Goal: Transaction & Acquisition: Purchase product/service

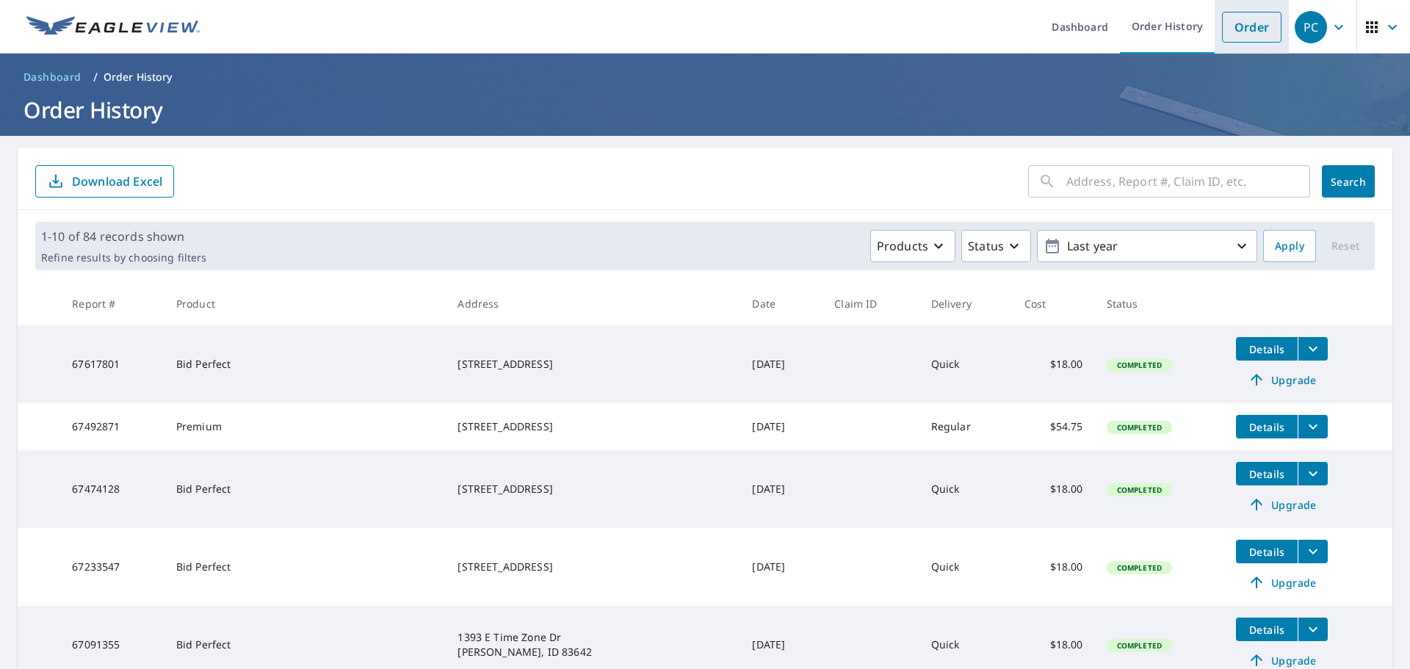
click at [1231, 37] on link "Order" at bounding box center [1251, 27] width 59 height 31
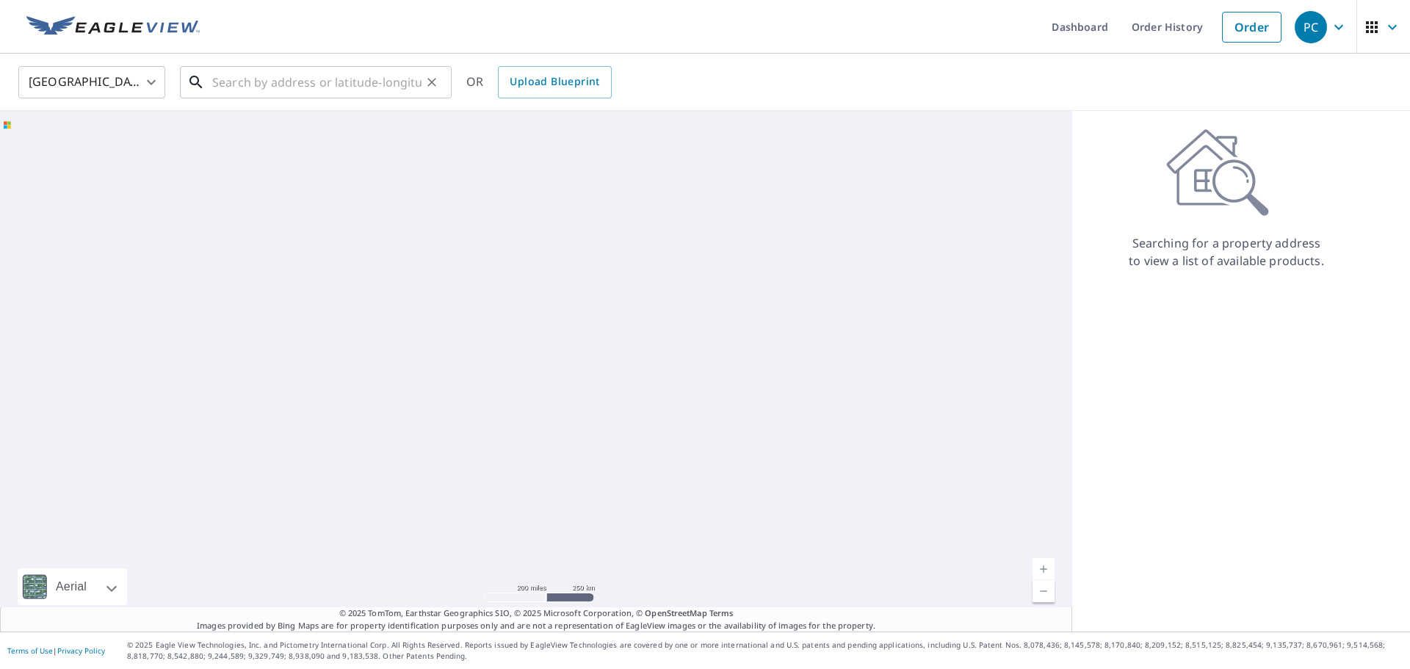
click at [258, 87] on input "text" at bounding box center [316, 82] width 209 height 41
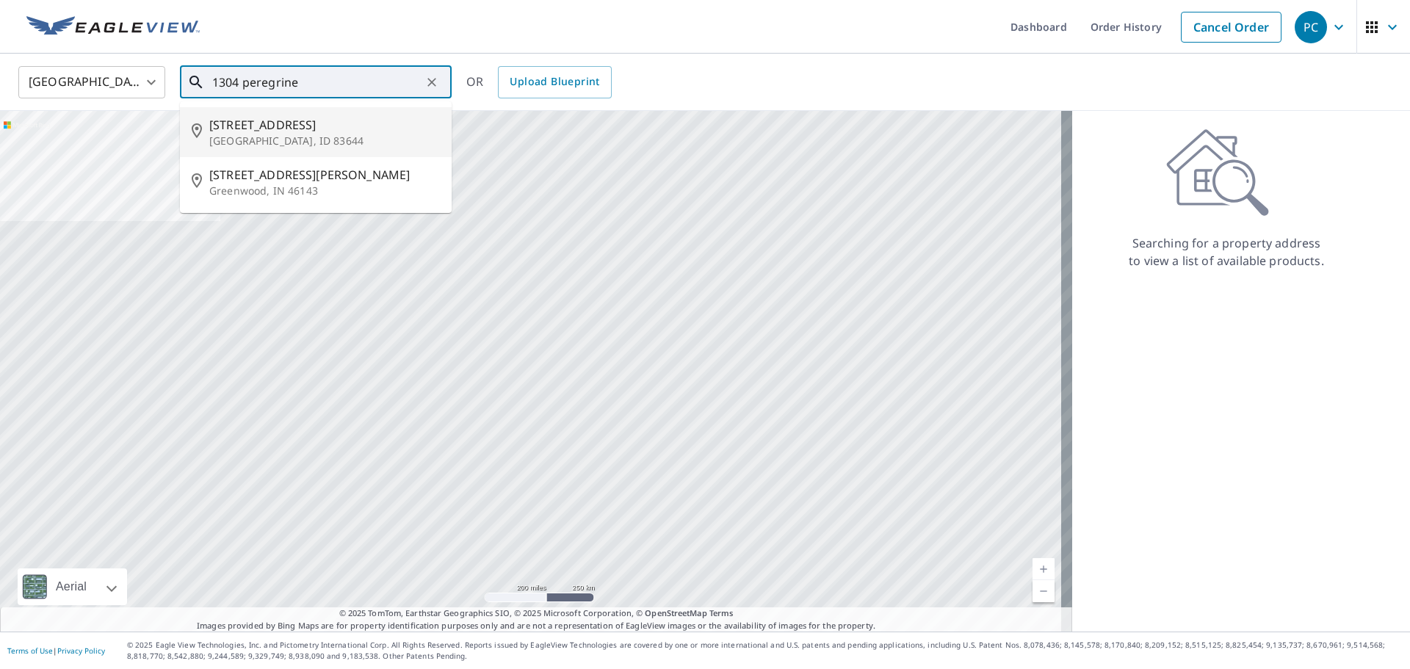
click at [260, 142] on p "[GEOGRAPHIC_DATA], ID 83644" at bounding box center [324, 141] width 231 height 15
type input "[STREET_ADDRESS][PERSON_NAME]"
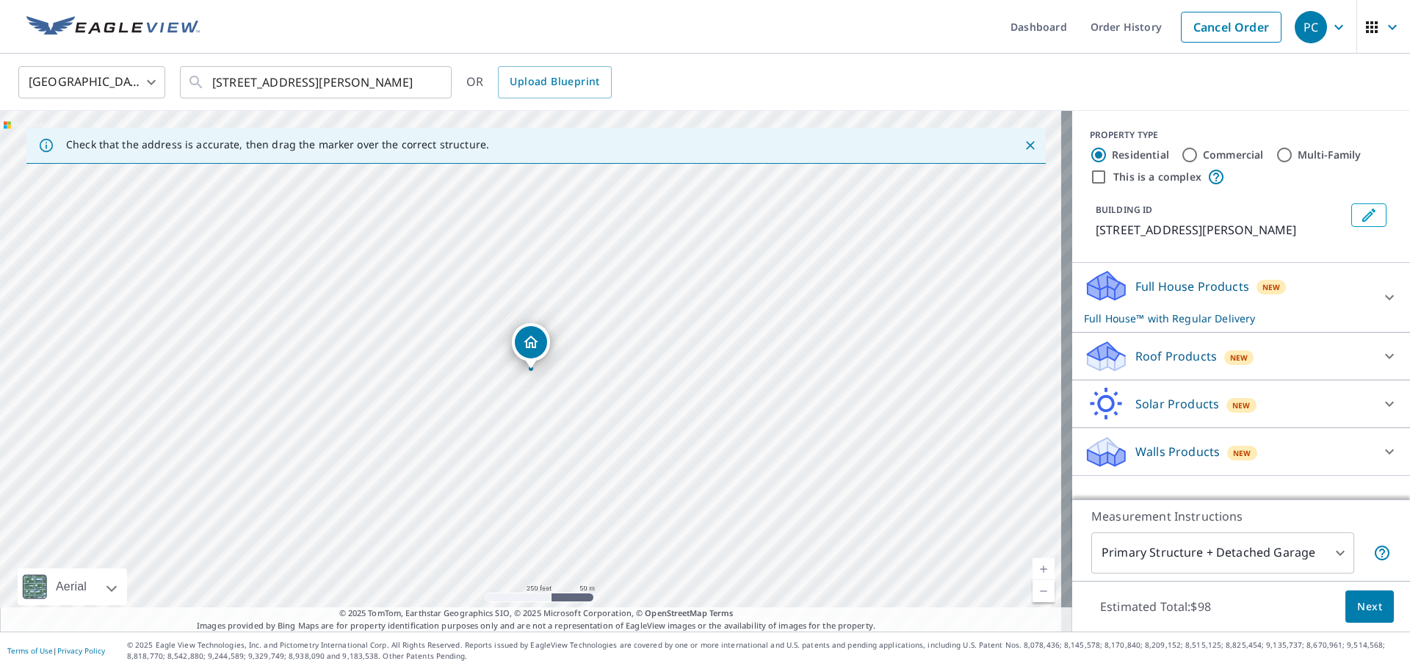
click at [1230, 359] on span "New" at bounding box center [1239, 358] width 18 height 12
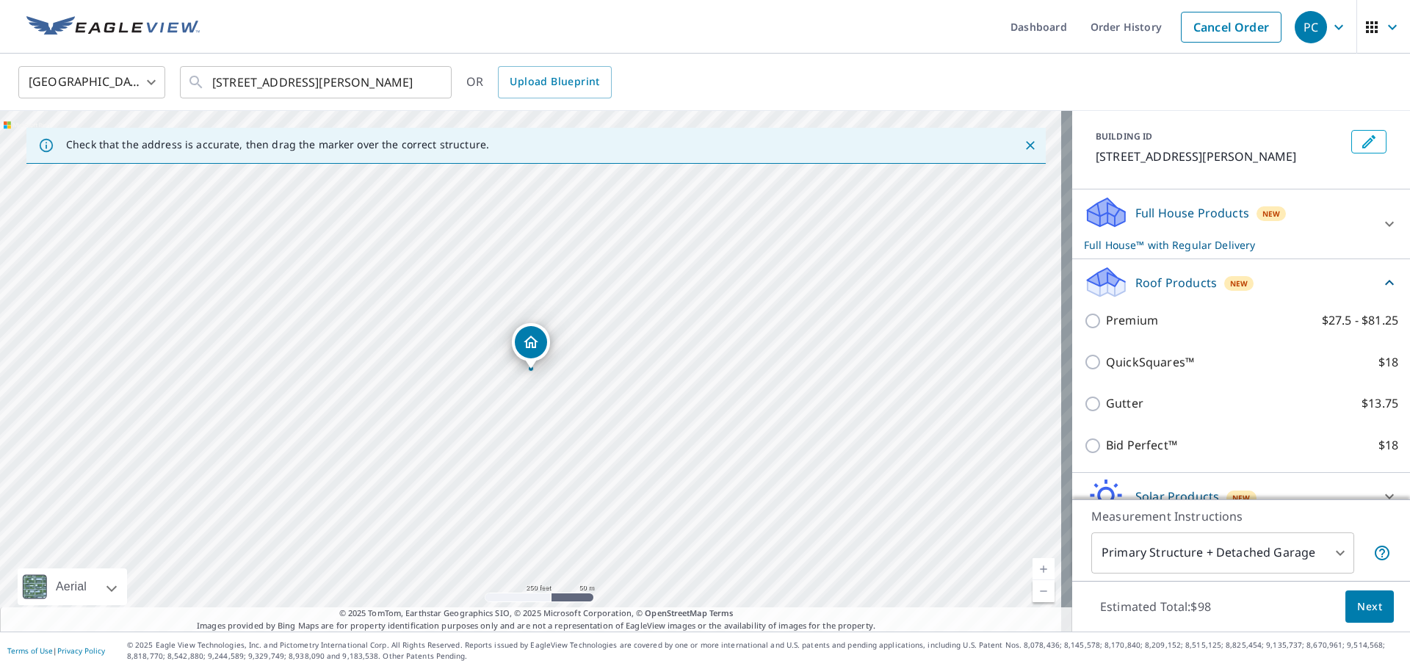
click at [1114, 367] on p "QuickSquares™" at bounding box center [1150, 362] width 88 height 18
click at [1106, 367] on input "QuickSquares™ $18" at bounding box center [1095, 362] width 22 height 18
checkbox input "true"
checkbox input "false"
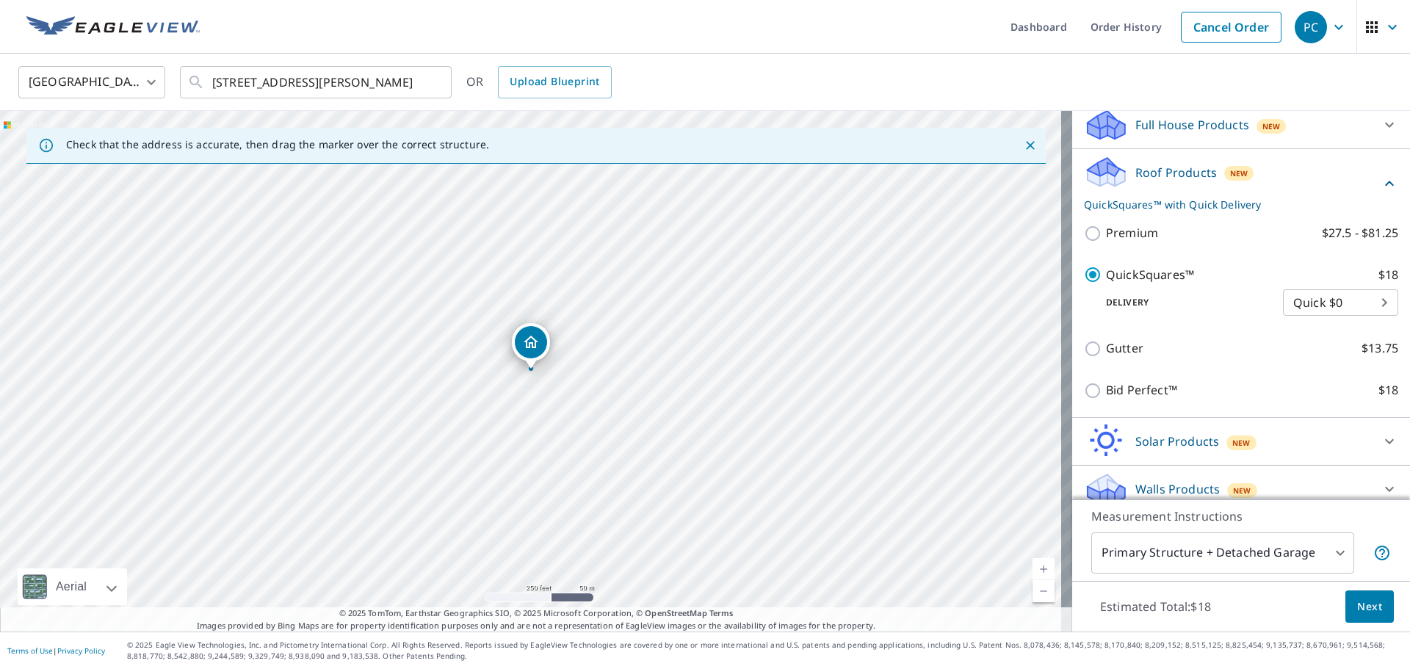
scroll to position [175, 0]
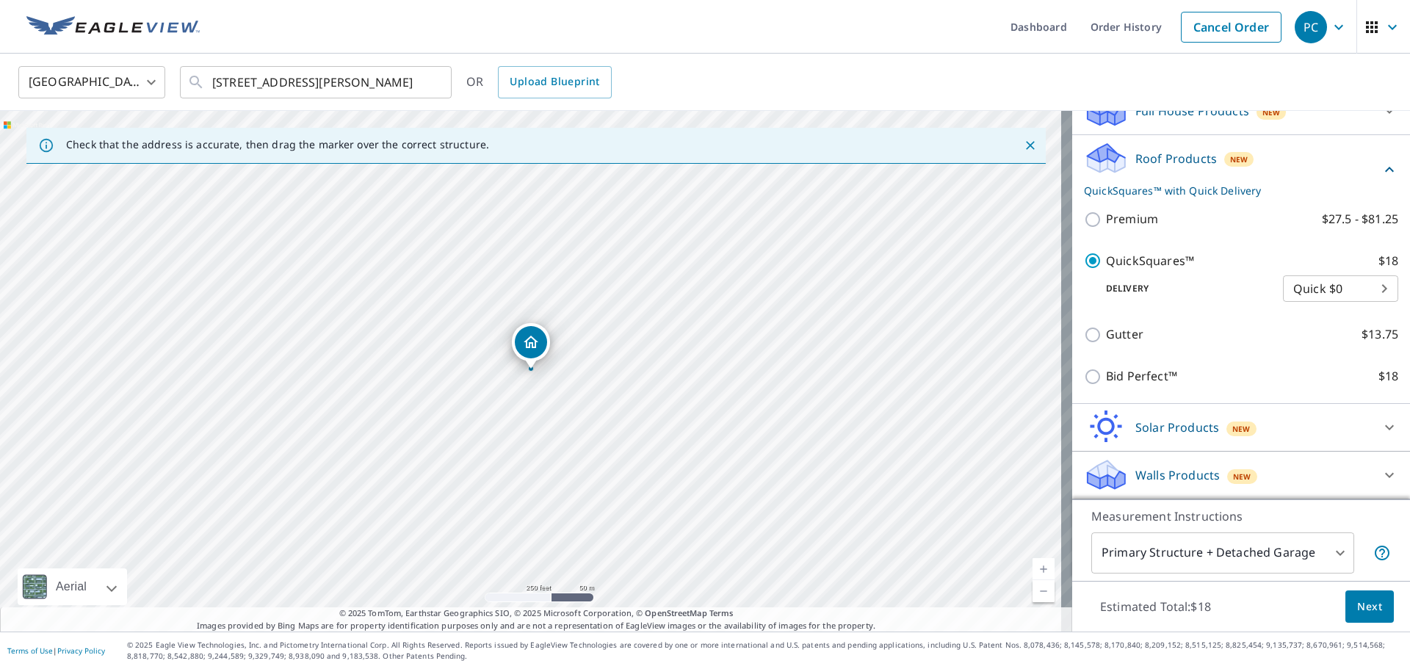
click at [1364, 601] on span "Next" at bounding box center [1369, 607] width 25 height 18
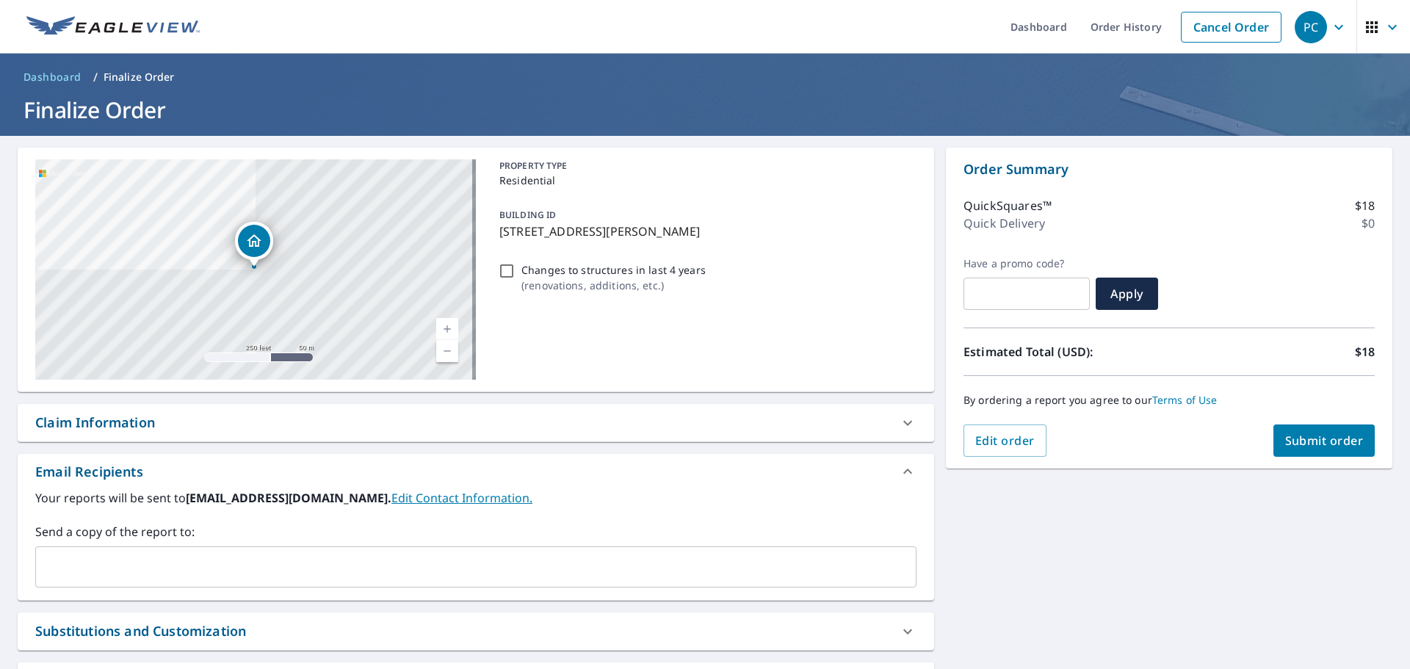
click at [126, 559] on input "text" at bounding box center [465, 567] width 846 height 28
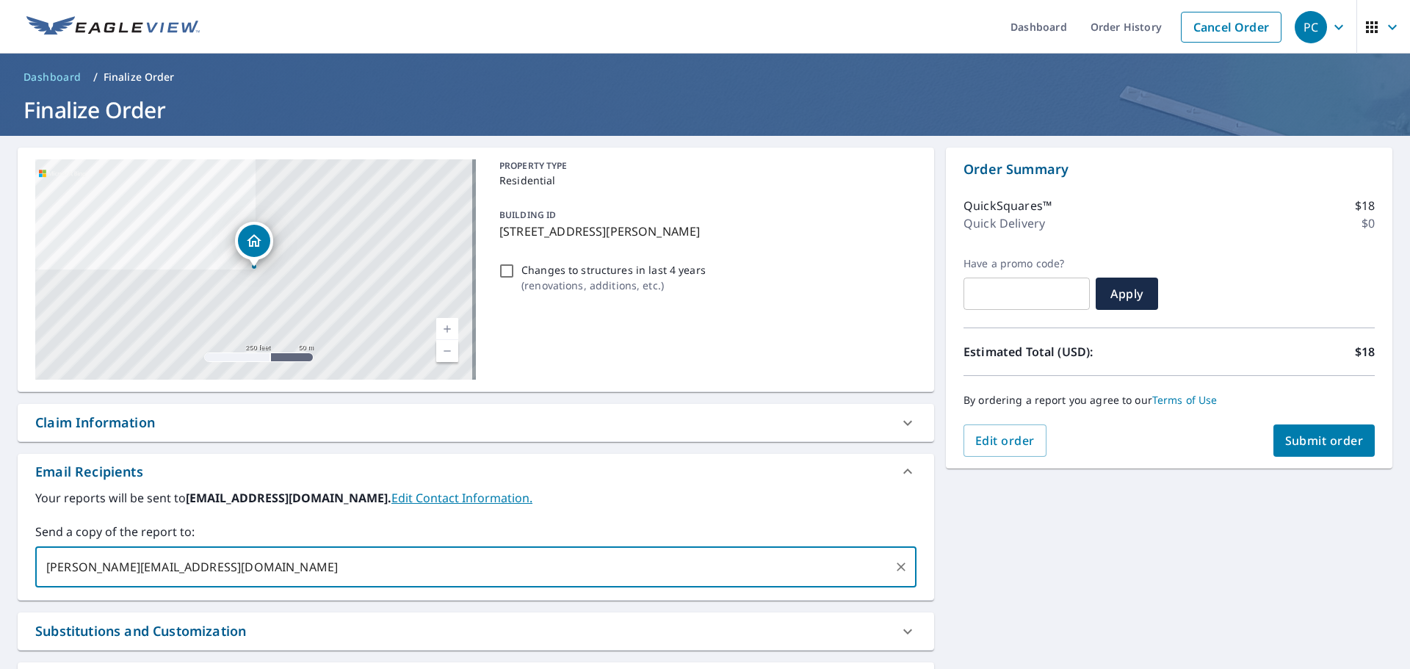
type input "[PERSON_NAME][EMAIL_ADDRESS][DOMAIN_NAME]"
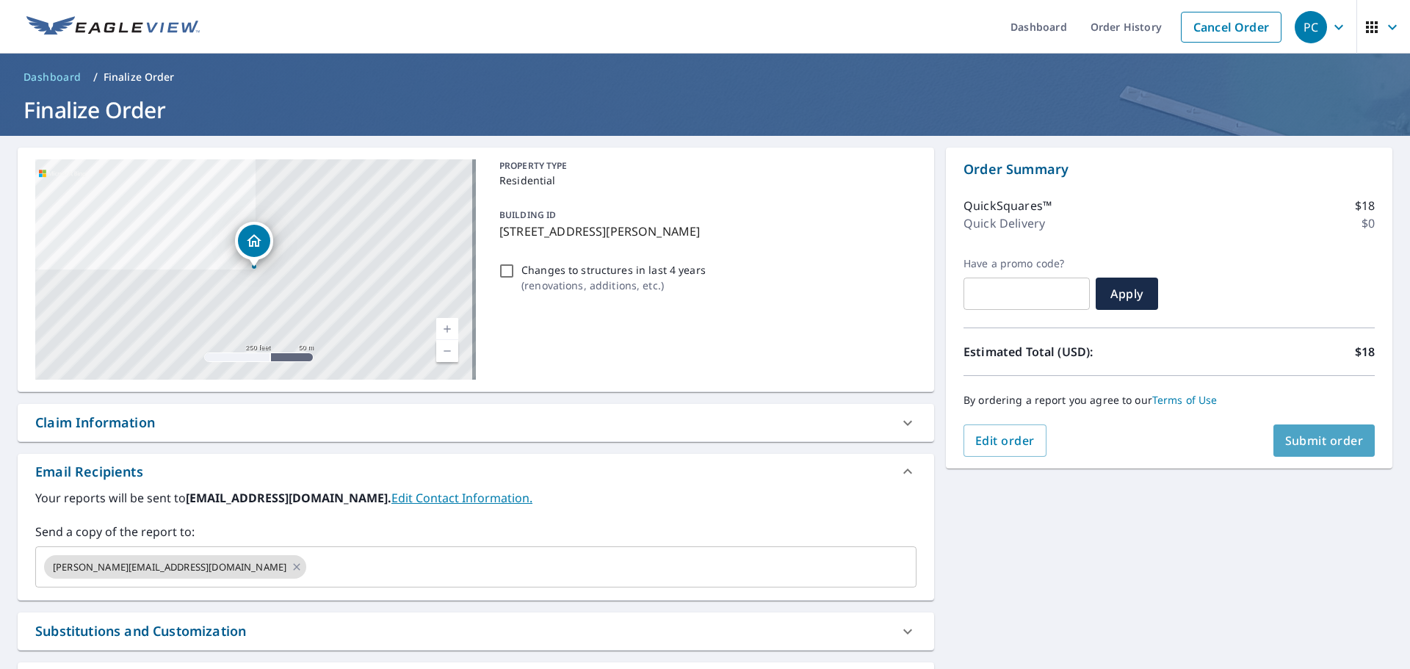
click at [1305, 435] on span "Submit order" at bounding box center [1324, 440] width 79 height 16
checkbox input "true"
